Goal: Information Seeking & Learning: Understand process/instructions

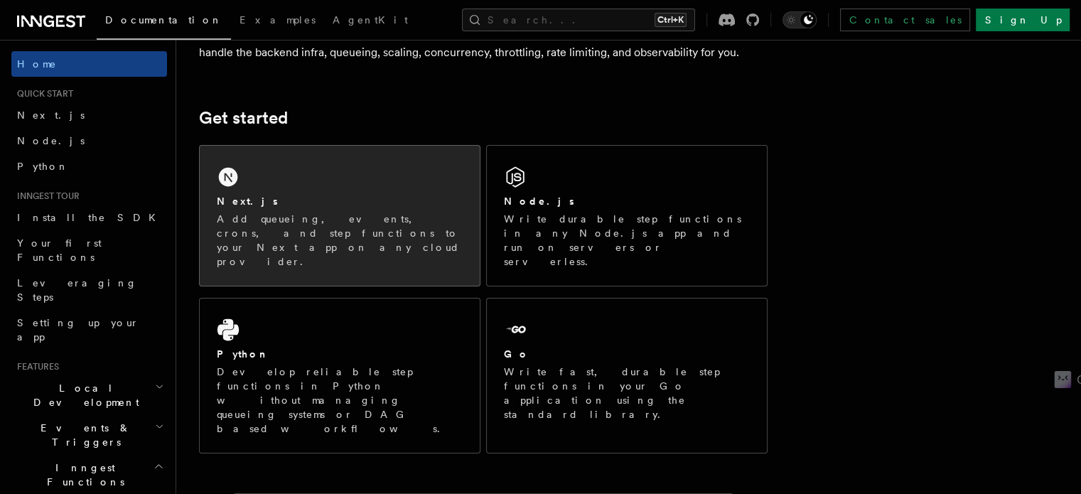
click at [314, 215] on p "Add queueing, events, crons, and step functions to your Next app on any cloud p…" at bounding box center [340, 240] width 246 height 57
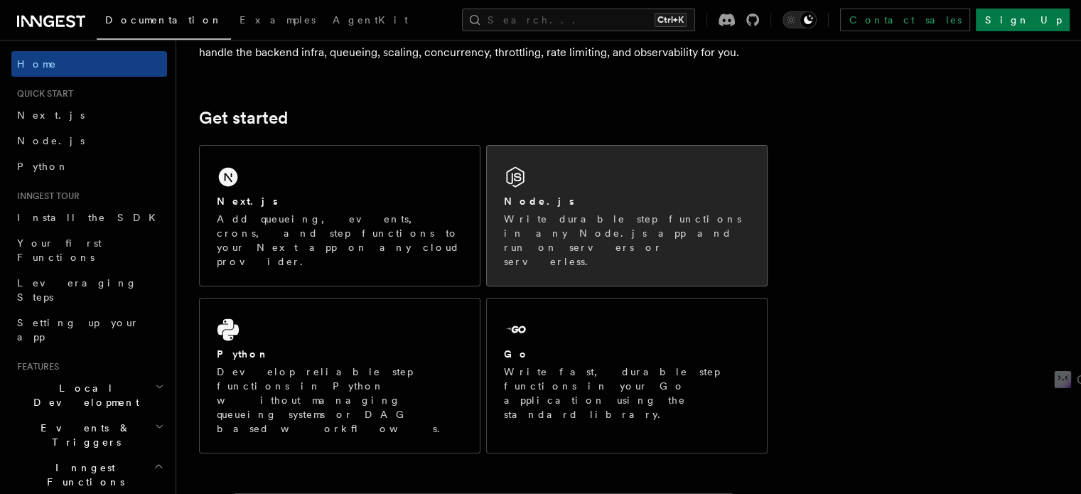
click at [559, 204] on div "Node.js" at bounding box center [627, 201] width 246 height 15
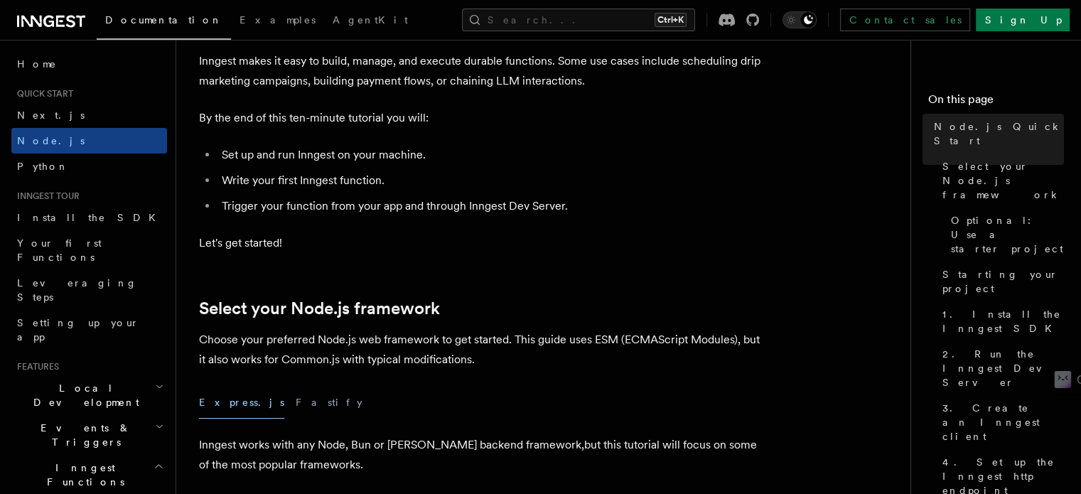
scroll to position [118, 0]
click at [942, 307] on span "1. Install the Inngest SDK" at bounding box center [1003, 321] width 122 height 28
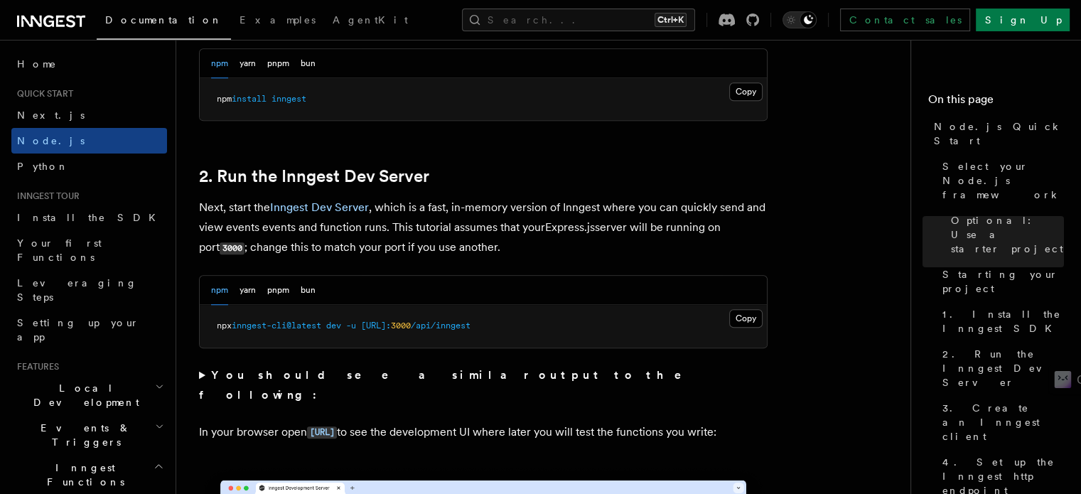
scroll to position [1002, 0]
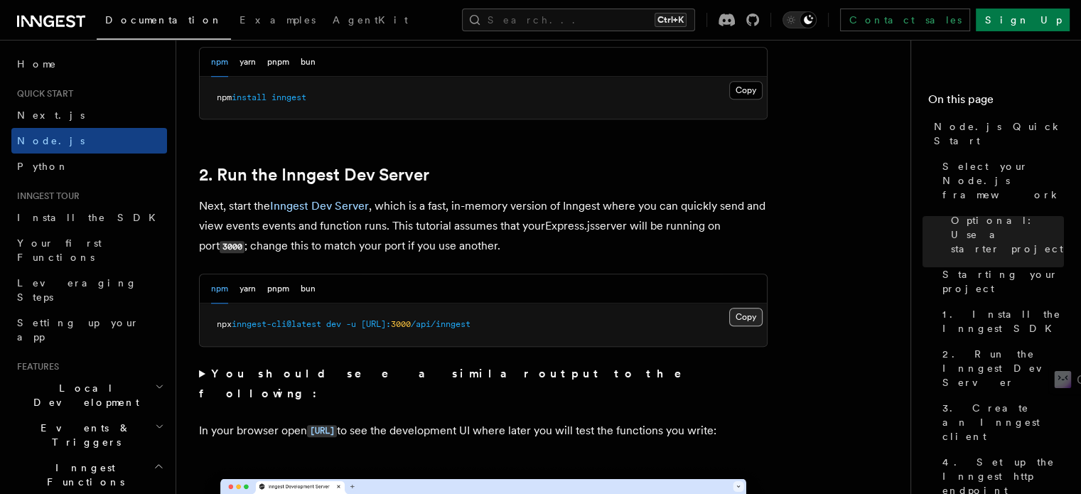
click at [743, 315] on button "Copy Copied" at bounding box center [745, 317] width 33 height 18
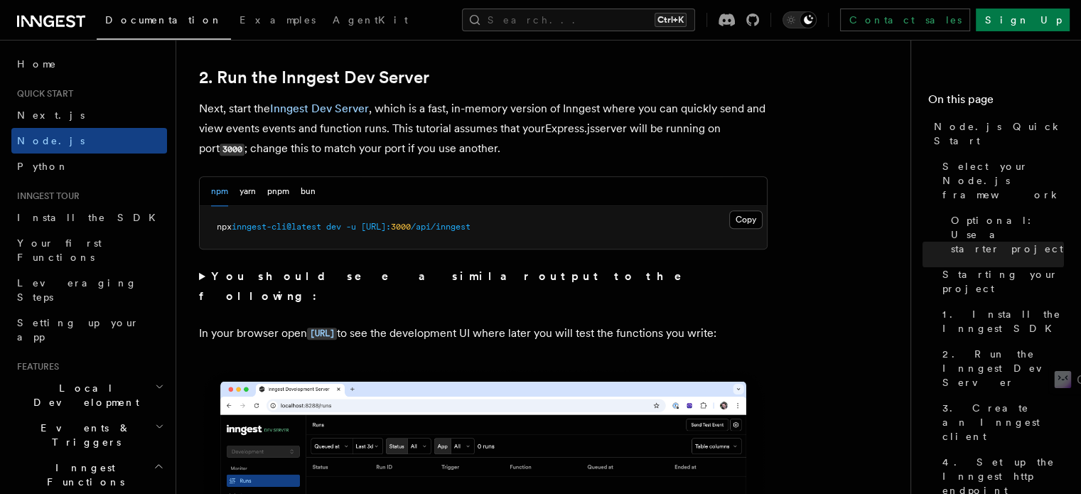
scroll to position [1099, 0]
click at [743, 212] on button "Copy Copied" at bounding box center [745, 220] width 33 height 18
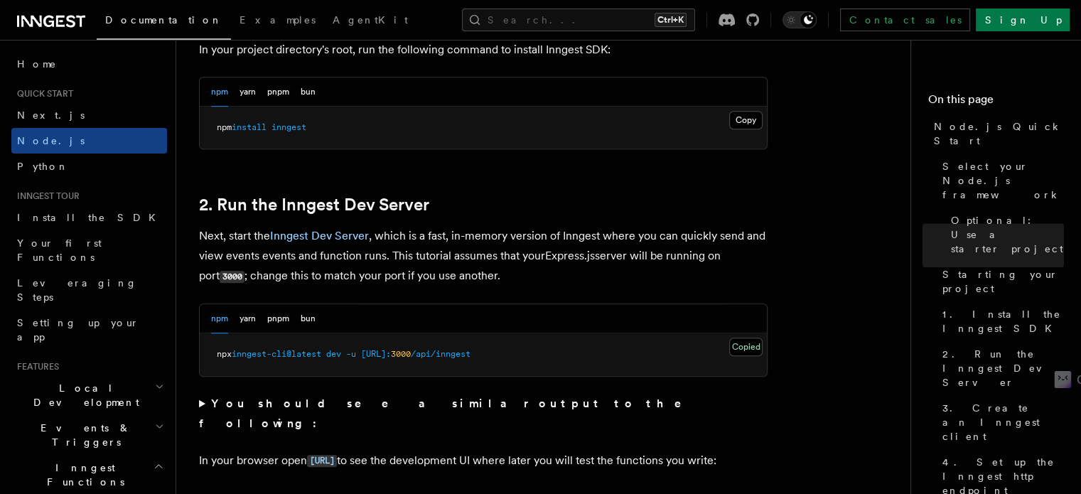
scroll to position [971, 0]
click at [743, 345] on button "Copy Copied" at bounding box center [745, 347] width 33 height 18
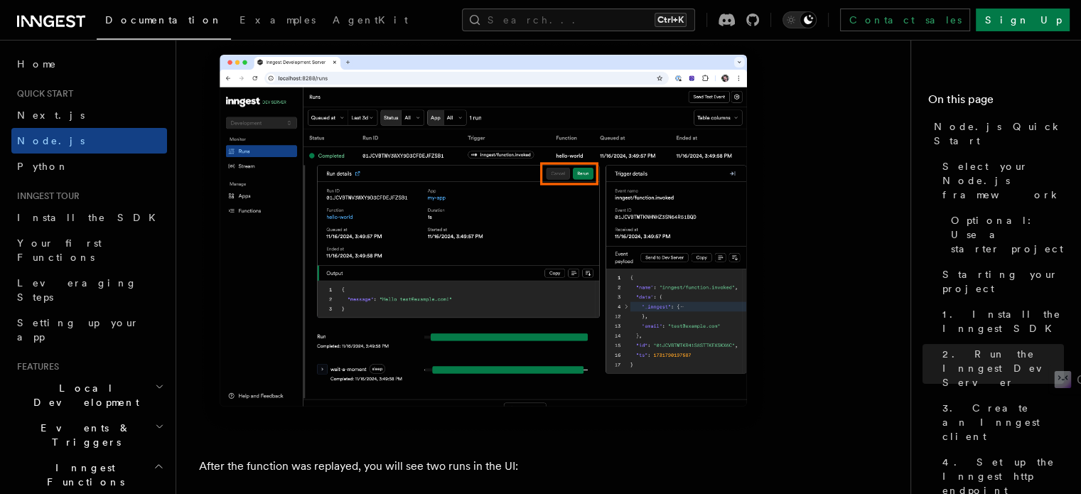
scroll to position [6361, 0]
